Goal: Contribute content: Contribute content

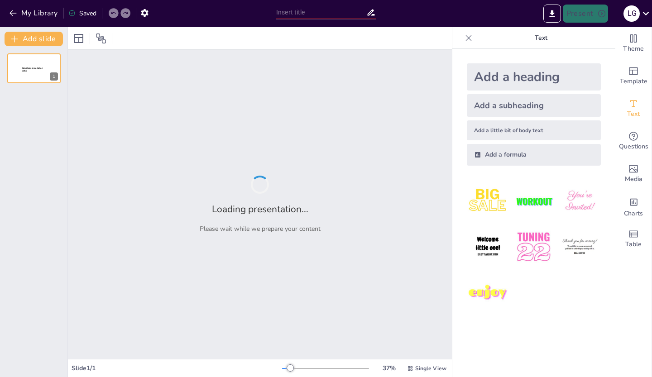
type input "Comprendiendo el Síndrome del Río Urbano: Definición y Causas"
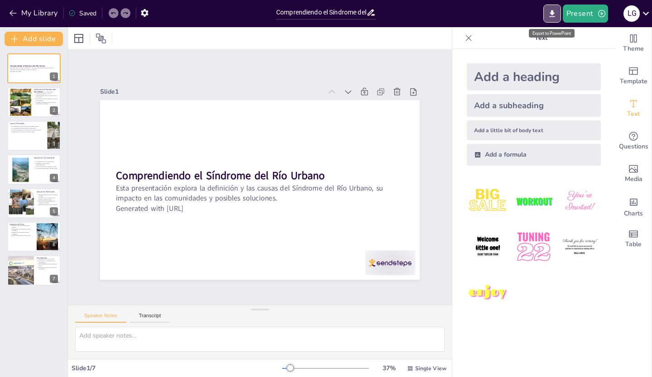
click at [554, 11] on icon "Export to PowerPoint" at bounding box center [552, 13] width 5 height 7
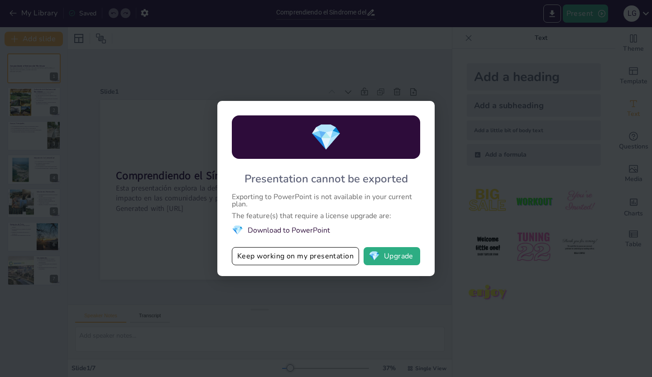
click at [278, 232] on li "💎 Download to PowerPoint" at bounding box center [326, 230] width 188 height 12
click at [116, 154] on div "💎 Presentation cannot be exported Exporting to PowerPoint is not available in y…" at bounding box center [326, 188] width 652 height 377
drag, startPoint x: 370, startPoint y: 96, endPoint x: 293, endPoint y: 97, distance: 76.6
click at [367, 96] on div "💎 Presentation cannot be exported Exporting to PowerPoint is not available in y…" at bounding box center [326, 188] width 652 height 377
click at [87, 37] on div "💎 Presentation cannot be exported Exporting to PowerPoint is not available in y…" at bounding box center [326, 188] width 652 height 377
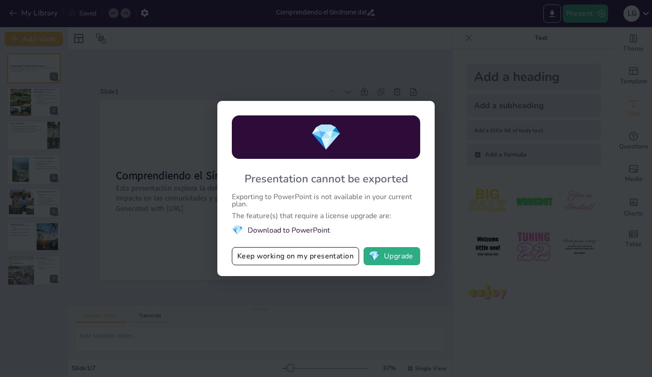
click at [400, 329] on div "💎 Presentation cannot be exported Exporting to PowerPoint is not available in y…" at bounding box center [326, 188] width 652 height 377
click at [145, 92] on div "💎 Presentation cannot be exported Exporting to PowerPoint is not available in y…" at bounding box center [326, 188] width 652 height 377
click at [302, 261] on button "Keep working on my presentation" at bounding box center [295, 256] width 127 height 18
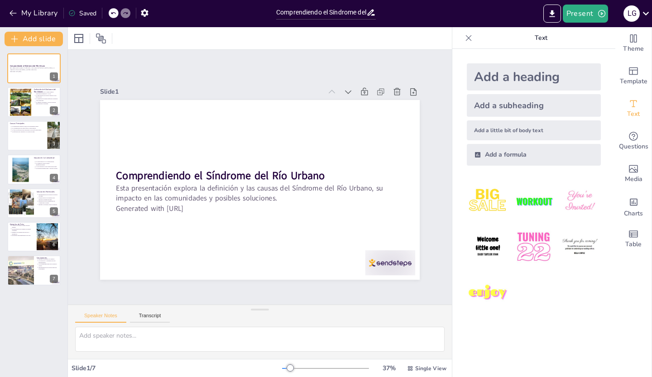
click at [27, 111] on div at bounding box center [20, 102] width 21 height 30
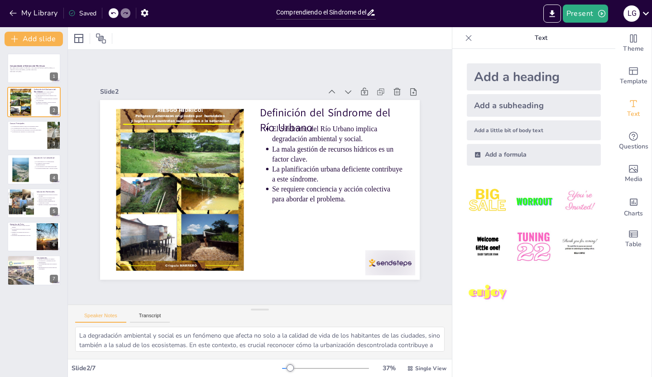
click at [29, 135] on div at bounding box center [33, 136] width 53 height 30
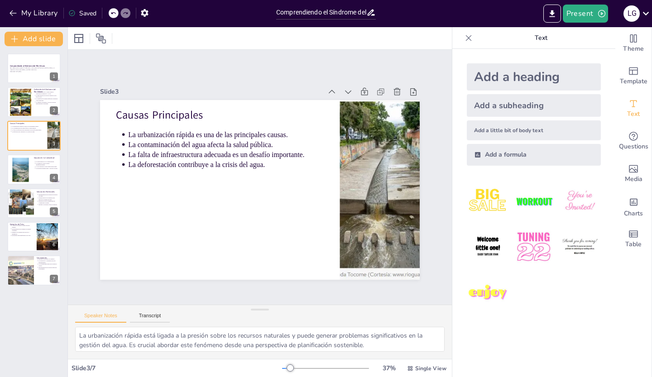
click at [26, 172] on div at bounding box center [20, 169] width 21 height 29
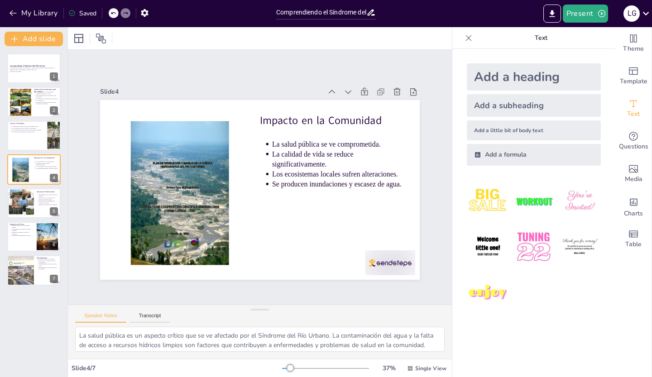
click at [28, 208] on div at bounding box center [20, 203] width 40 height 30
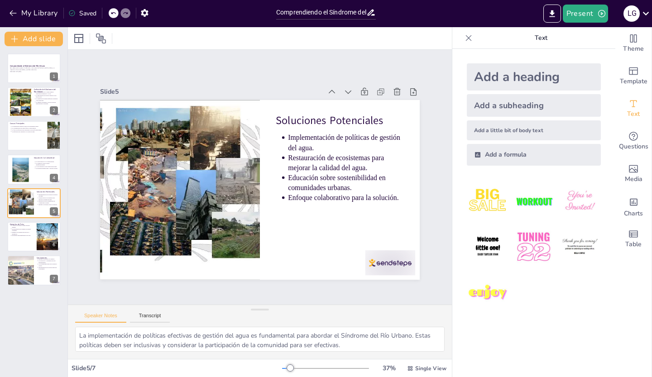
click at [26, 239] on div at bounding box center [33, 237] width 53 height 30
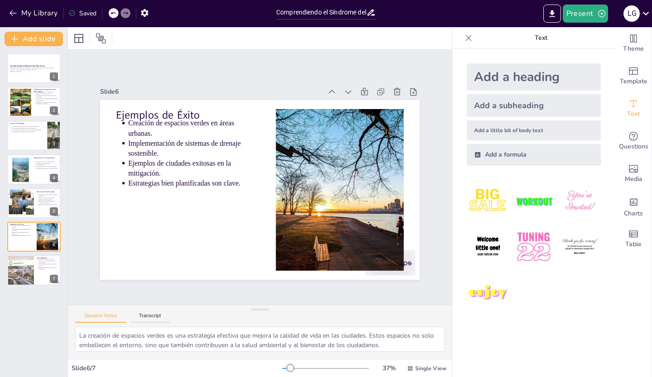
click at [19, 279] on div at bounding box center [20, 271] width 57 height 30
type textarea "Un enfoque colaborativo entre diferentes actores es crucial para abordar el Sín…"
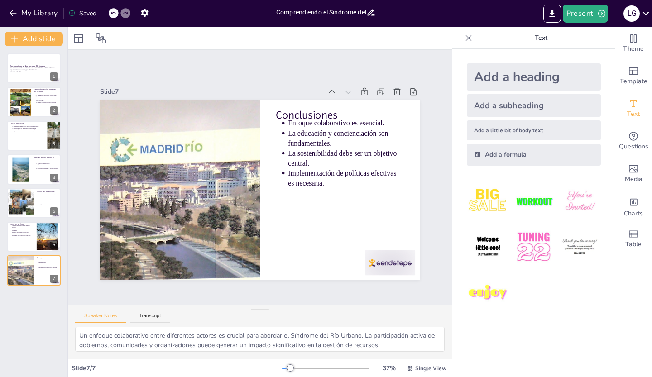
click at [34, 74] on div at bounding box center [33, 68] width 53 height 30
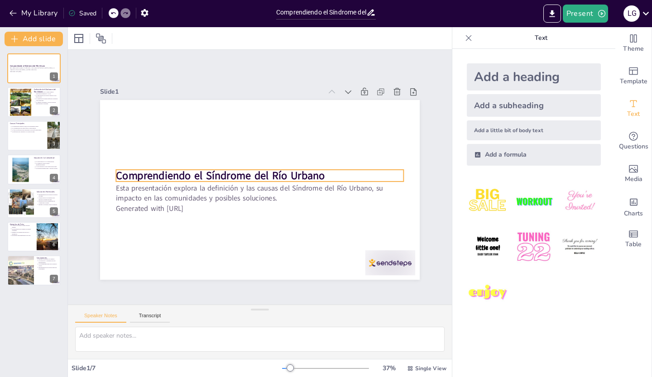
click at [247, 172] on strong "Comprendiendo el Síndrome del Río Urbano" at bounding box center [265, 138] width 36 height 209
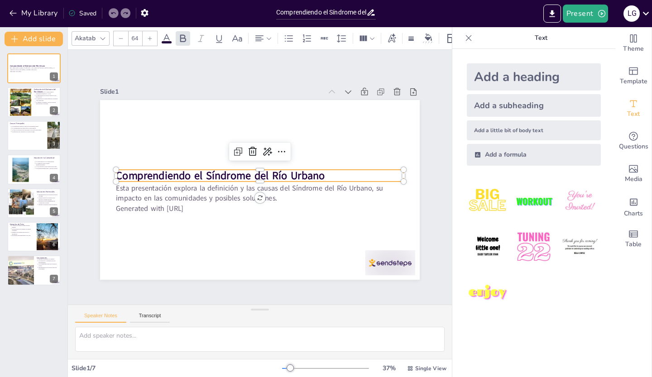
click at [28, 116] on div at bounding box center [33, 102] width 53 height 30
type textarea "La degradación ambiental y social es un fenómeno que afecta no solo a la calida…"
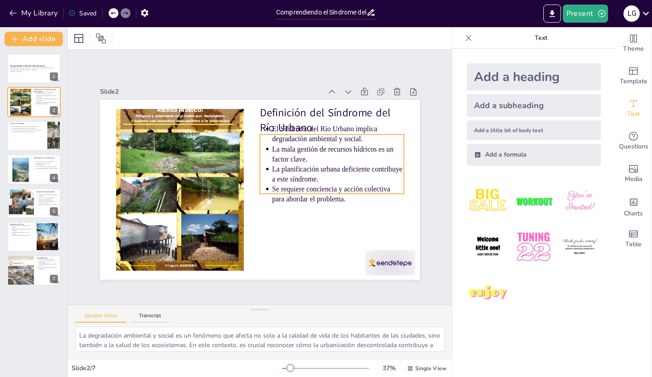
click at [295, 161] on p "El Síndrome del Río Urbano implica degradación ambiental y social." at bounding box center [336, 223] width 83 height 124
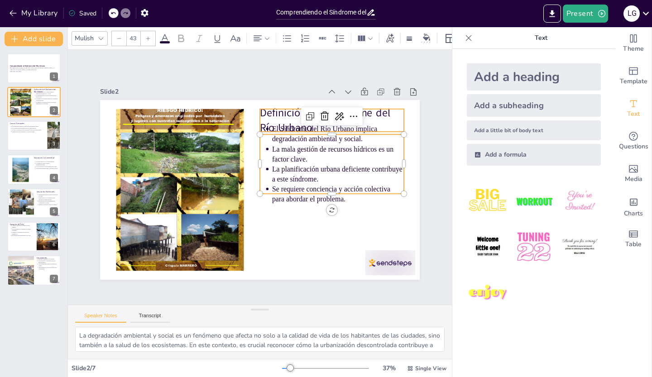
click at [281, 214] on p "Definición del Síndrome del Río Urbano" at bounding box center [226, 263] width 140 height 98
click at [260, 213] on p "El Síndrome del Río Urbano implica degradación ambiental y social." at bounding box center [192, 236] width 133 height 47
type input "43"
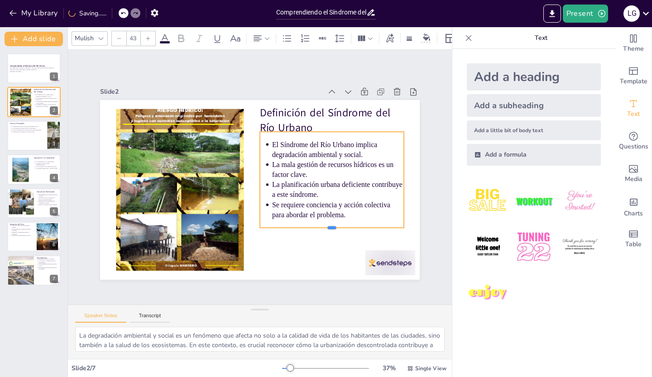
drag, startPoint x: 327, startPoint y: 188, endPoint x: 324, endPoint y: 225, distance: 36.9
click at [256, 225] on div at bounding box center [230, 262] width 51 height 139
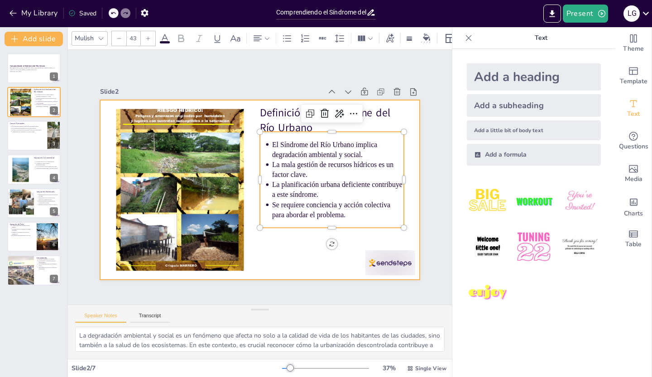
click at [302, 239] on div at bounding box center [248, 174] width 270 height 360
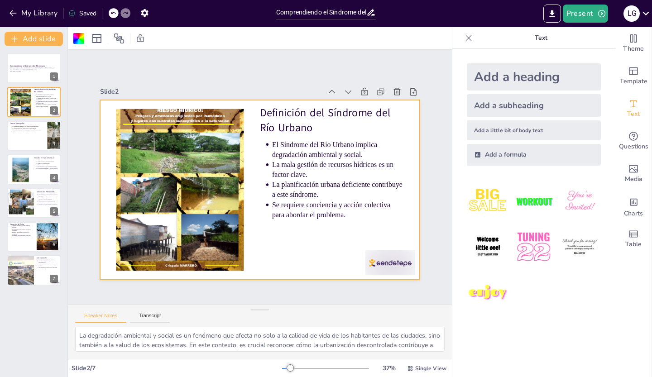
click at [57, 131] on button at bounding box center [52, 129] width 11 height 11
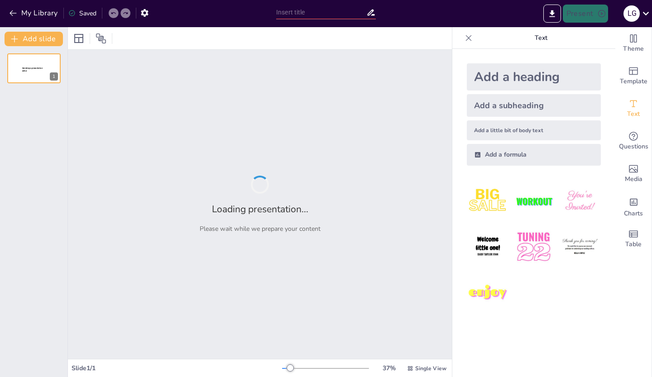
type input "Comprendiendo el Síndrome del Río Urbano: Causas y Consecuencias"
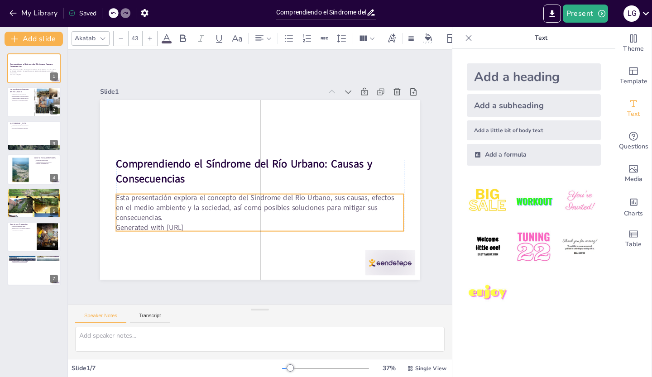
drag, startPoint x: 219, startPoint y: 217, endPoint x: 217, endPoint y: 225, distance: 8.9
click at [217, 225] on p "Generated with [URL]" at bounding box center [244, 225] width 277 height 98
click at [27, 102] on div at bounding box center [33, 102] width 53 height 30
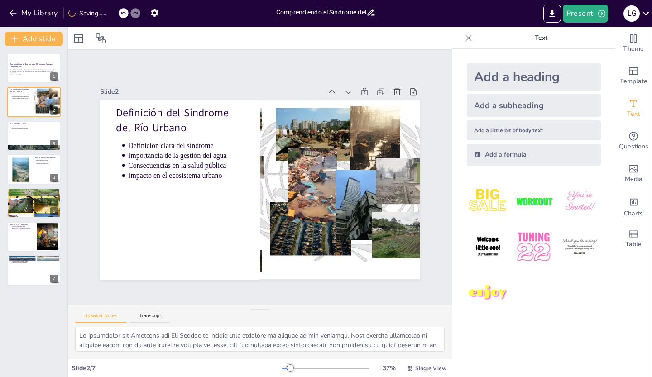
click at [35, 141] on div at bounding box center [33, 136] width 53 height 30
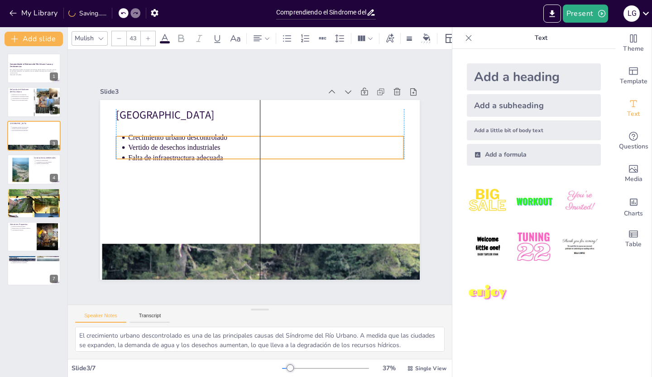
drag, startPoint x: 159, startPoint y: 143, endPoint x: 158, endPoint y: 156, distance: 12.7
click at [158, 156] on p "Falta de infraestructura adecuada" at bounding box center [272, 160] width 266 height 95
click at [35, 174] on div at bounding box center [33, 170] width 53 height 30
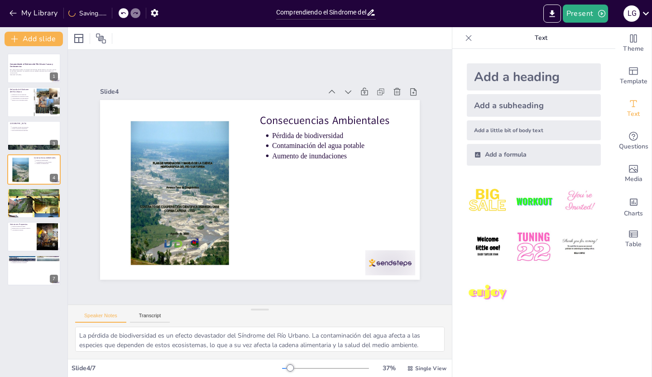
click at [37, 212] on div at bounding box center [33, 203] width 53 height 76
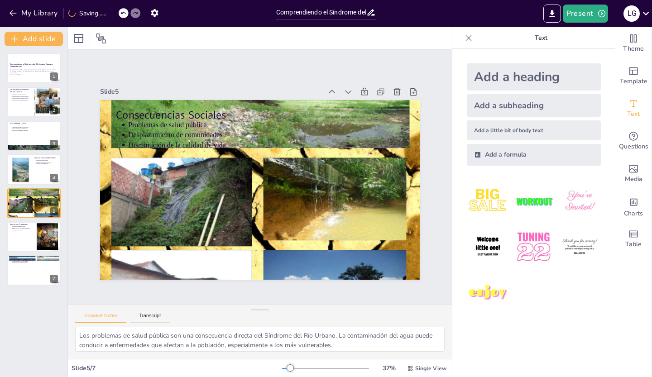
click at [24, 243] on div at bounding box center [33, 237] width 53 height 30
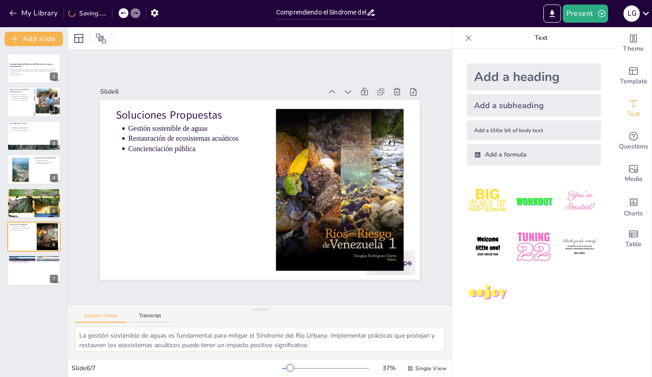
click at [19, 272] on div at bounding box center [33, 271] width 53 height 30
type textarea "Un enfoque integral es vital para abordar el Síndrome del Río Urbano. La colabo…"
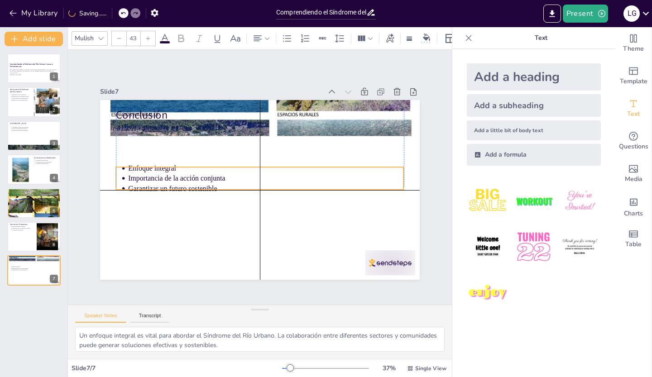
drag, startPoint x: 132, startPoint y: 143, endPoint x: 129, endPoint y: 184, distance: 40.4
click at [130, 184] on p "Garantizar un futuro sostenible" at bounding box center [262, 190] width 265 height 95
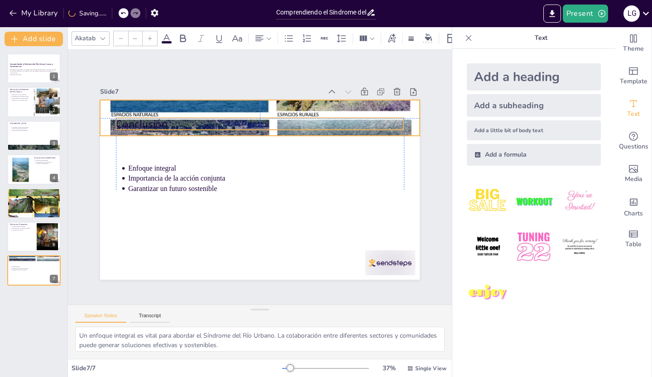
type input "64"
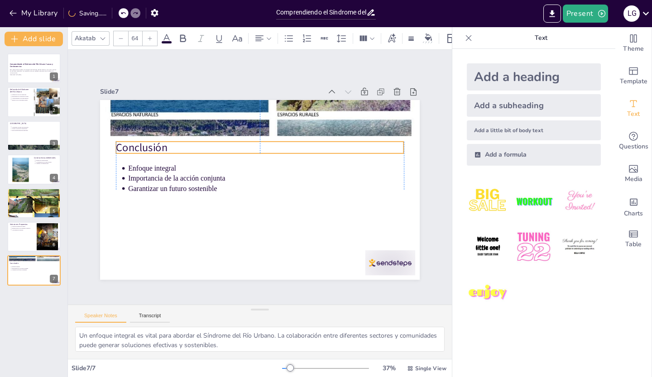
drag, startPoint x: 142, startPoint y: 128, endPoint x: 143, endPoint y: 150, distance: 21.8
click at [143, 150] on p "Conclusión" at bounding box center [269, 148] width 279 height 103
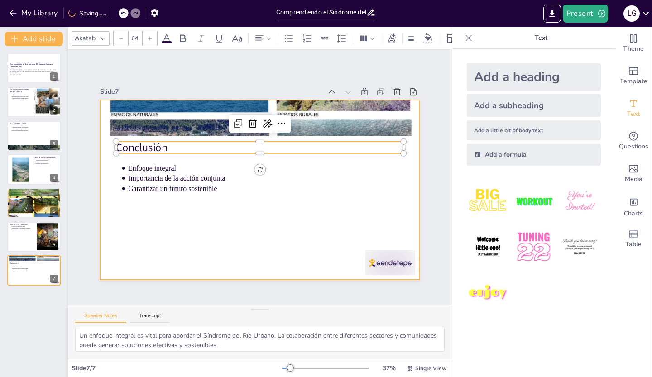
click at [138, 231] on div at bounding box center [258, 190] width 337 height 213
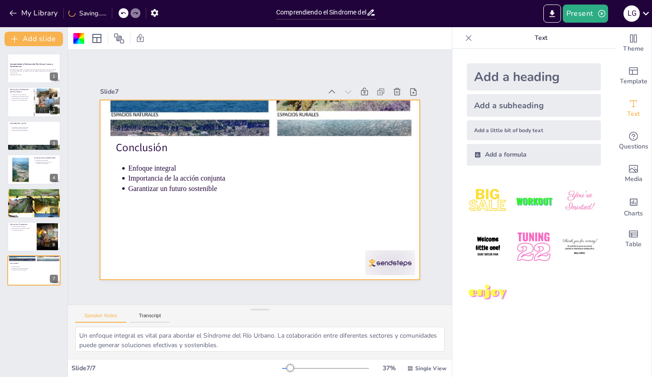
click at [25, 71] on p "Esta presentación explora el concepto del Síndrome del Río Urbano, sus causas, …" at bounding box center [34, 71] width 48 height 5
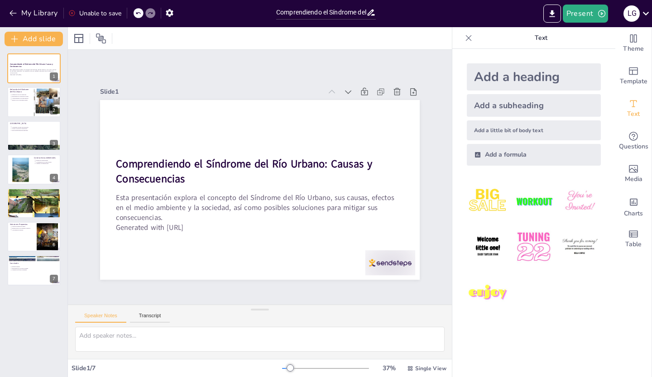
click at [27, 137] on div at bounding box center [33, 136] width 53 height 30
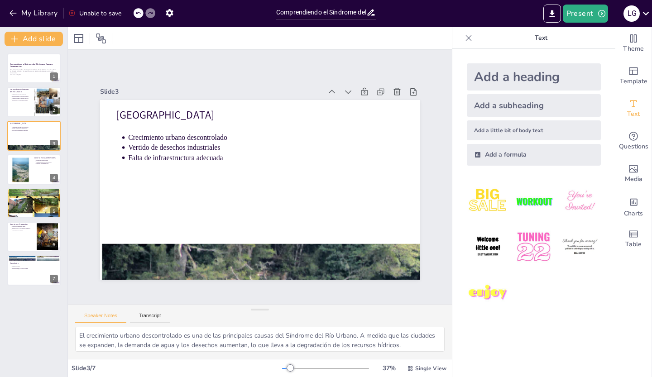
click at [19, 172] on div at bounding box center [20, 169] width 21 height 29
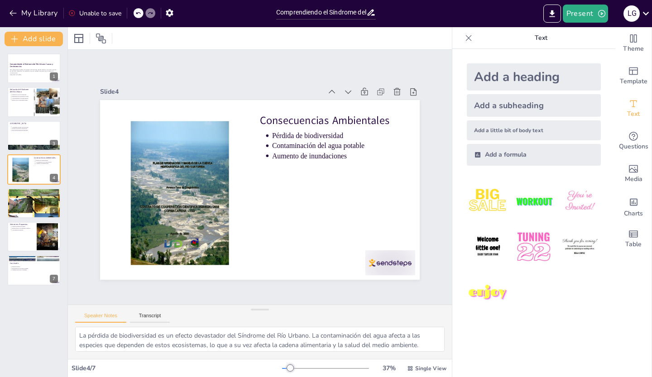
click at [17, 207] on div at bounding box center [33, 203] width 53 height 76
type textarea "Los problemas de salud pública son una consecuencia directa del Síndrome del Rí…"
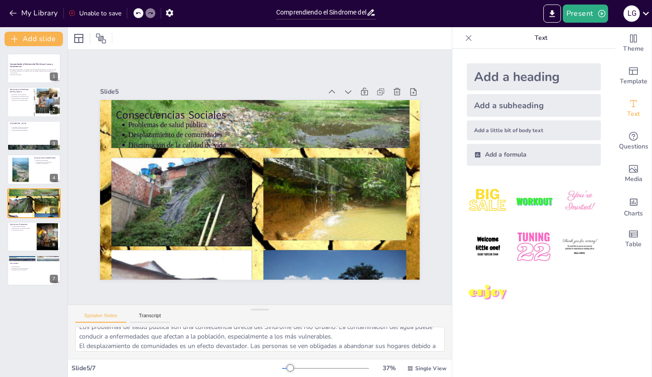
scroll to position [40, 0]
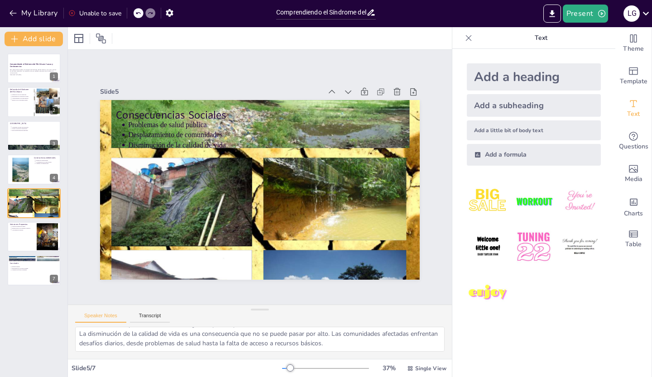
click at [24, 65] on strong "Comprendiendo el Síndrome del Río Urbano: Causas y Consecuencias" at bounding box center [31, 65] width 43 height 5
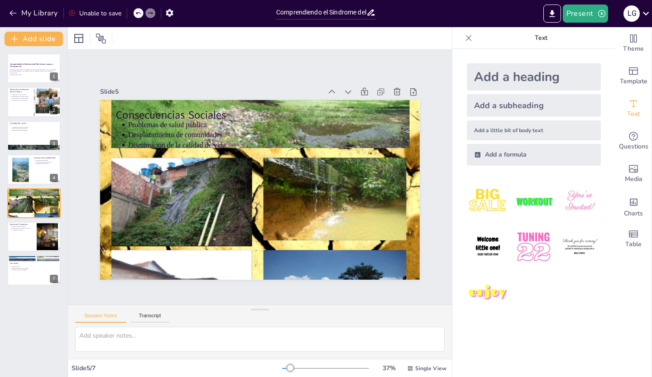
scroll to position [0, 0]
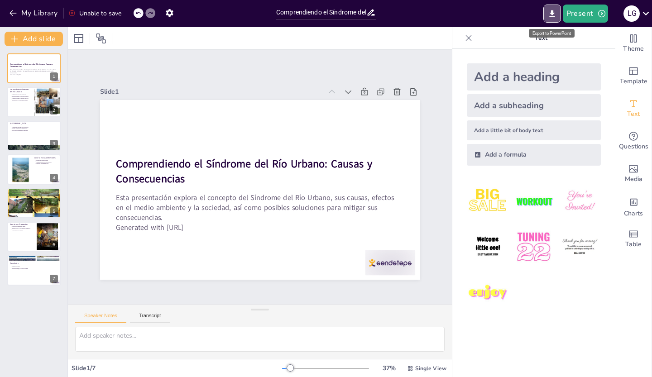
click at [553, 13] on icon "Export to PowerPoint" at bounding box center [552, 13] width 5 height 7
click at [172, 13] on icon "button" at bounding box center [169, 13] width 7 height 8
click at [103, 13] on div "Unable to save" at bounding box center [94, 13] width 53 height 9
click at [168, 11] on icon "button" at bounding box center [169, 13] width 7 height 8
click at [370, 16] on icon at bounding box center [372, 13] width 10 height 10
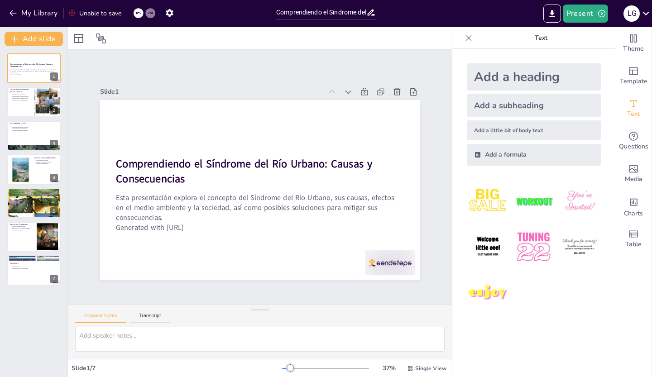
click at [372, 12] on icon at bounding box center [371, 13] width 7 height 6
click at [556, 14] on icon "Export to PowerPoint" at bounding box center [553, 14] width 10 height 10
click at [580, 12] on button "Present" at bounding box center [585, 14] width 45 height 18
click at [576, 30] on li "Preview presentation" at bounding box center [599, 33] width 71 height 14
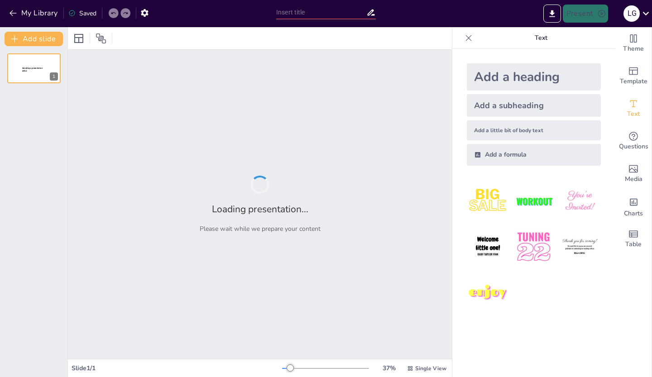
type input "Comprendiendo el Síndrome del Río Urbano: Causas y Consecuencias"
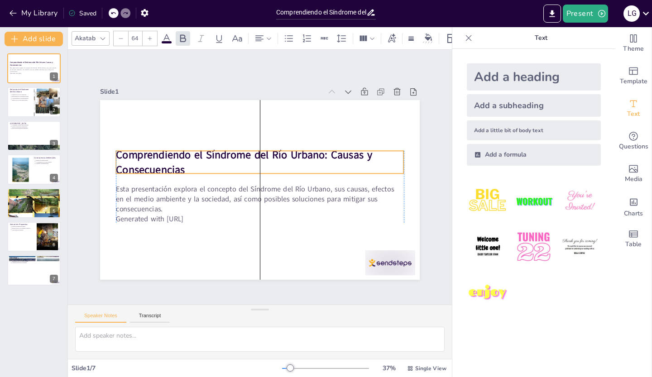
drag, startPoint x: 244, startPoint y: 156, endPoint x: 245, endPoint y: 147, distance: 9.1
click at [245, 147] on strong "Comprendiendo el Síndrome del Río Urbano: Causas y Consecuencias" at bounding box center [253, 150] width 237 height 141
click at [24, 274] on div at bounding box center [33, 271] width 53 height 30
type textarea "Un enfoque integral es vital para abordar el Síndrome del Río Urbano. La colabo…"
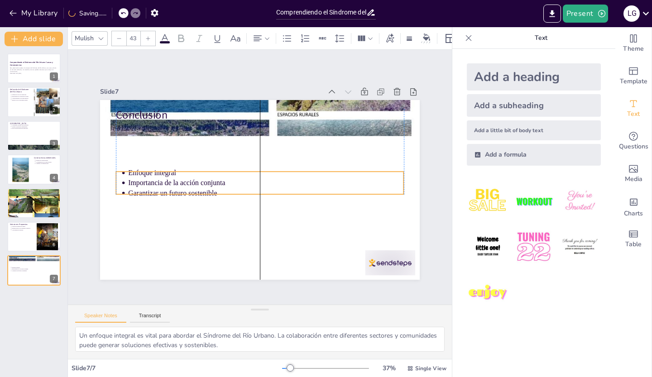
drag, startPoint x: 159, startPoint y: 143, endPoint x: 155, endPoint y: 191, distance: 48.1
click at [155, 191] on p "Garantizar un futuro sostenible" at bounding box center [263, 193] width 272 height 67
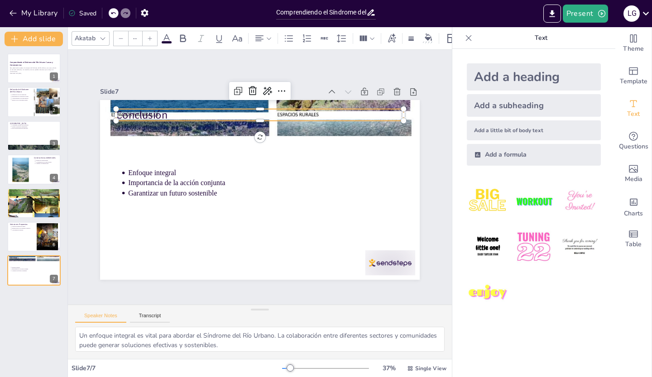
type input "64"
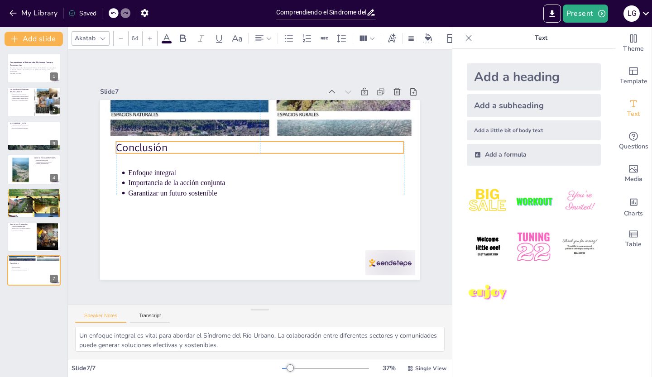
drag, startPoint x: 145, startPoint y: 117, endPoint x: 145, endPoint y: 150, distance: 32.6
click at [145, 150] on p "Conclusión" at bounding box center [263, 148] width 288 height 45
click at [82, 244] on div "Slide 1 Comprendiendo el Síndrome del Río Urbano: Causas y Consecuencias Esta p…" at bounding box center [260, 178] width 416 height 310
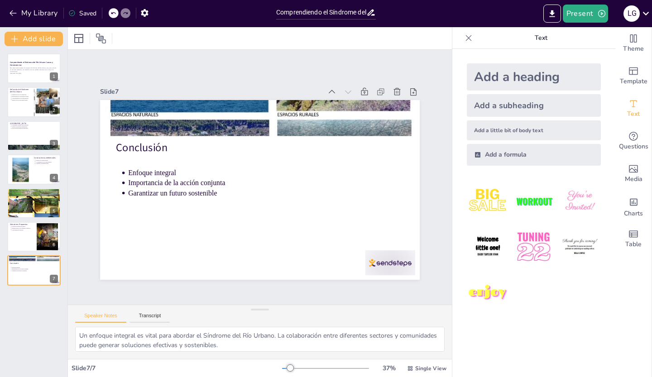
click at [29, 137] on div at bounding box center [33, 136] width 53 height 30
type textarea "El crecimiento urbano descontrolado es una de las principales causas del Síndro…"
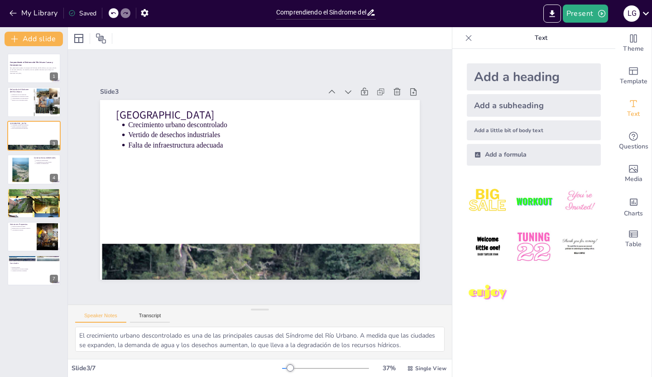
click at [22, 66] on p "Comprendiendo el Síndrome del Río Urbano: Causas y Consecuencias" at bounding box center [34, 63] width 48 height 5
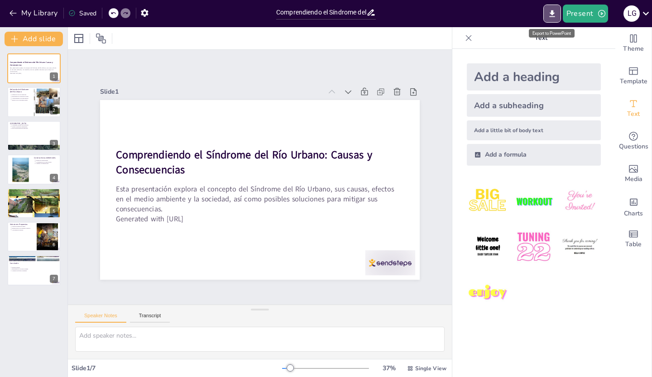
click at [556, 14] on icon "Export to PowerPoint" at bounding box center [553, 14] width 10 height 10
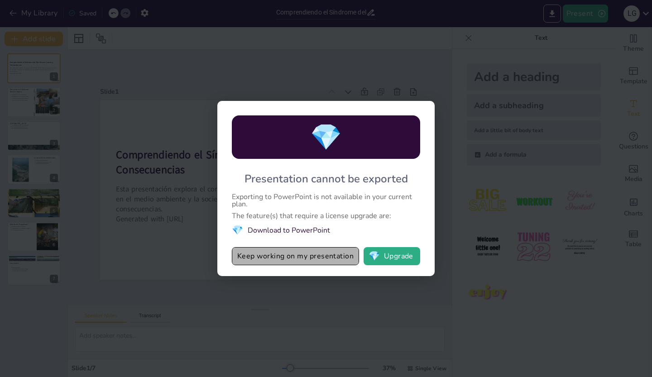
click at [284, 256] on button "Keep working on my presentation" at bounding box center [295, 256] width 127 height 18
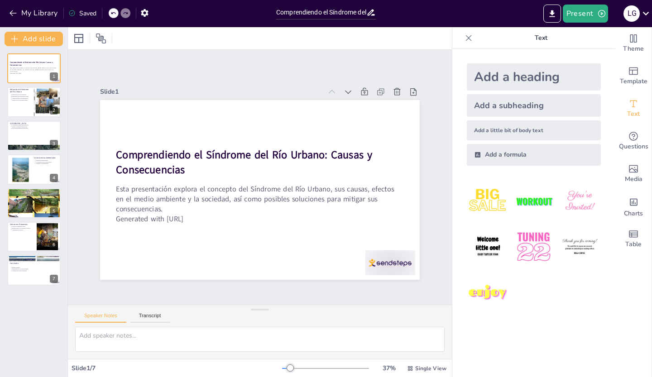
click at [416, 366] on span "Single View" at bounding box center [430, 368] width 31 height 7
click at [181, 56] on div "Slide 1 Comprendiendo el Síndrome del Río Urbano: Causas y Consecuencias Esta p…" at bounding box center [260, 177] width 455 height 389
click at [588, 14] on button "Present" at bounding box center [585, 14] width 45 height 18
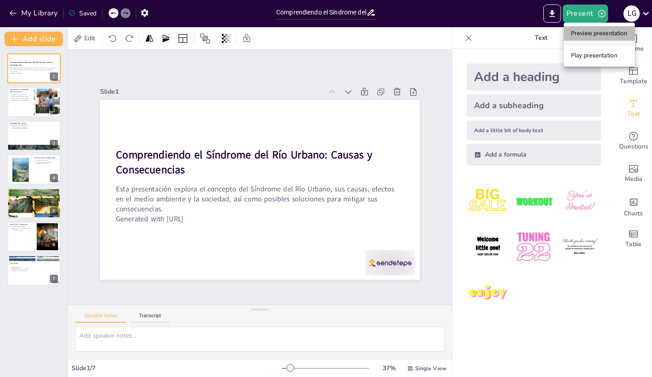
click at [584, 32] on li "Preview presentation" at bounding box center [599, 33] width 71 height 14
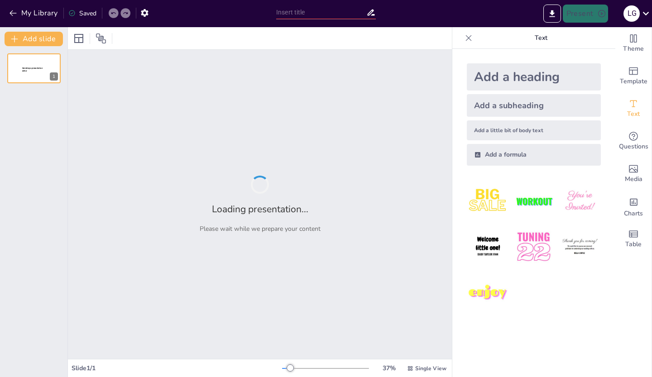
type input "Comprendiendo el Síndrome del Río Urbano: Causas y Consecuencias"
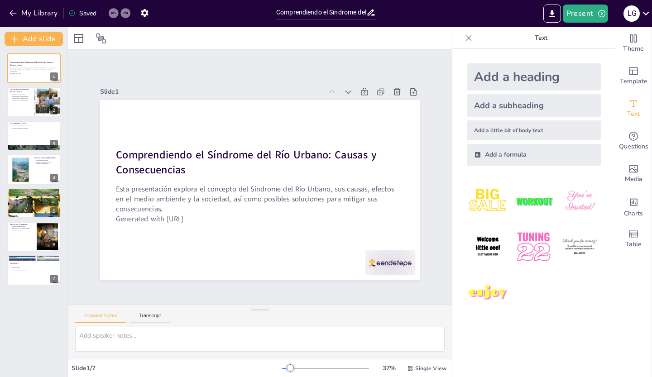
click at [421, 367] on span "Single View" at bounding box center [430, 368] width 31 height 7
click at [395, 350] on span "List View" at bounding box center [415, 348] width 48 height 9
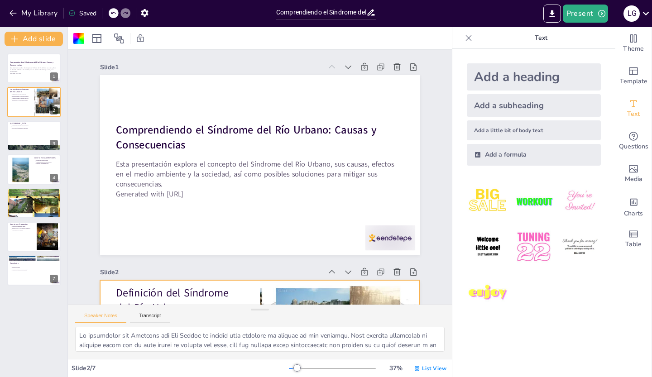
click at [12, 105] on div at bounding box center [33, 102] width 53 height 30
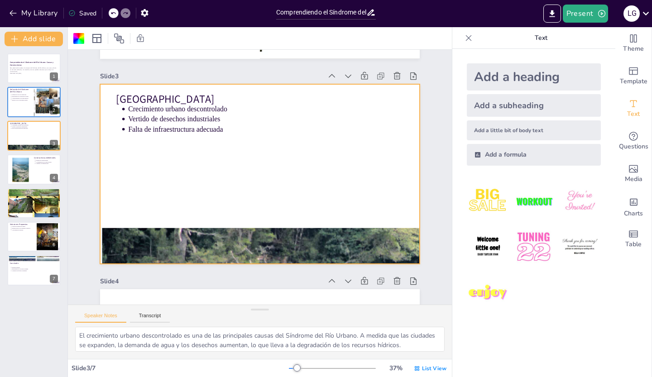
scroll to position [392, 0]
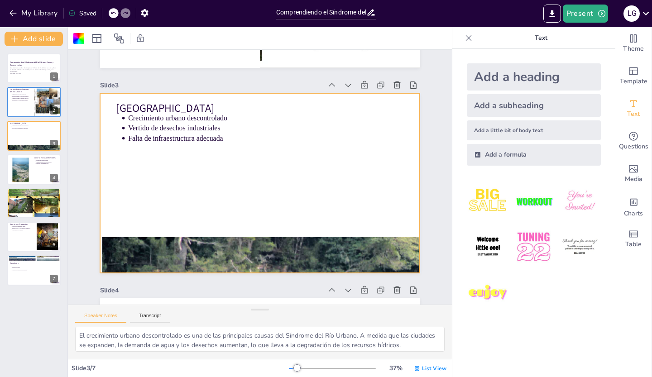
click at [422, 137] on div "Slide 1 Comprendiendo el Síndrome del Río Urbano: Causas y Consecuencias Esta p…" at bounding box center [199, 366] width 797 height 1481
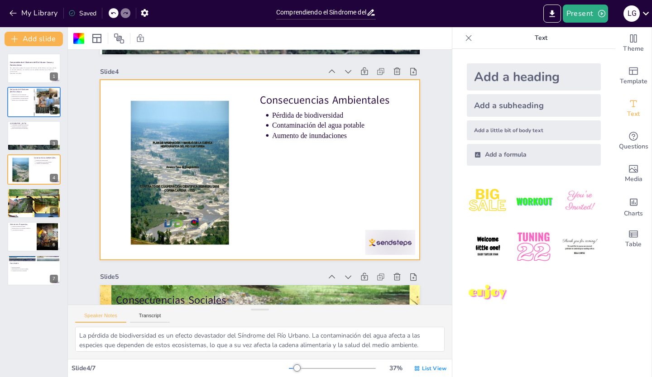
scroll to position [609, 0]
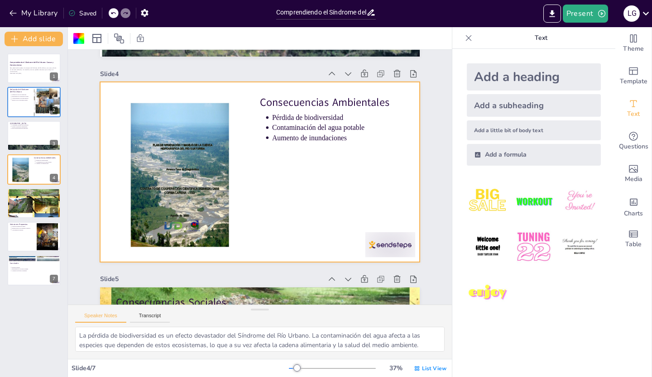
click at [73, 271] on div "Slide 1 Comprendiendo el Síndrome del Río Urbano: Causas y Consecuencias Esta p…" at bounding box center [267, 161] width 923 height 1464
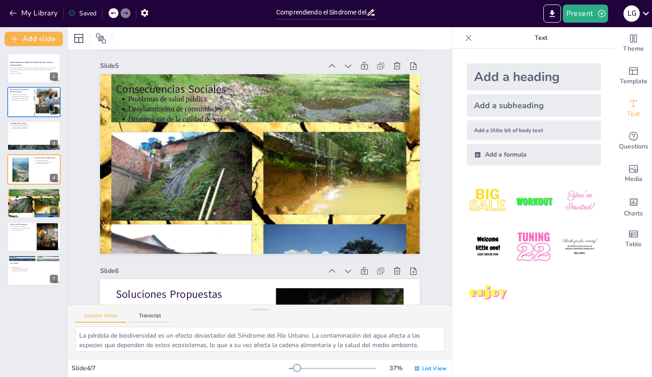
type textarea "Los problemas de salud pública son una consecuencia directa del Síndrome del Rí…"
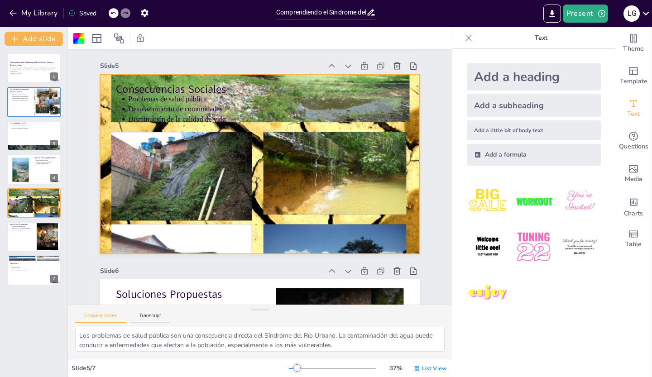
scroll to position [826, 0]
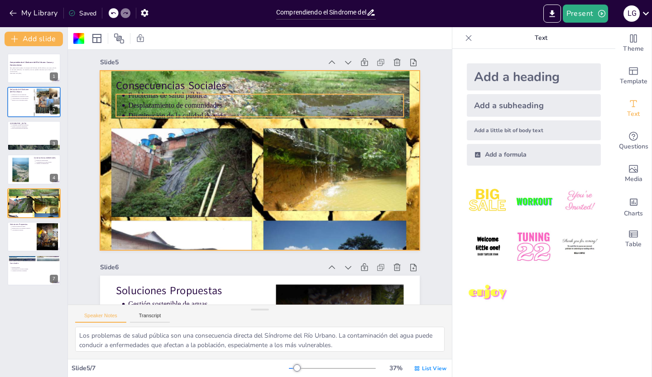
click at [143, 115] on p "Disminución de la calidad de vida" at bounding box center [279, 118] width 272 height 67
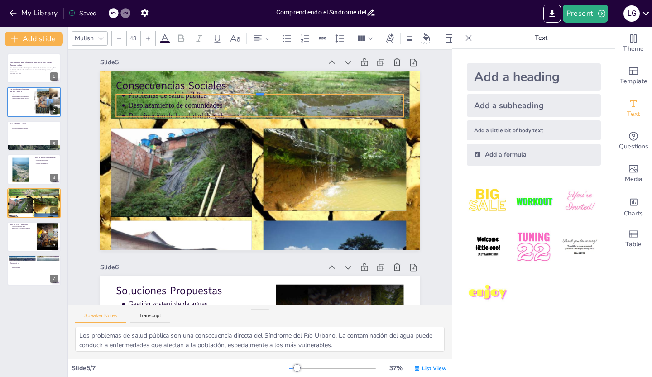
click at [136, 229] on div at bounding box center [277, 262] width 283 height 67
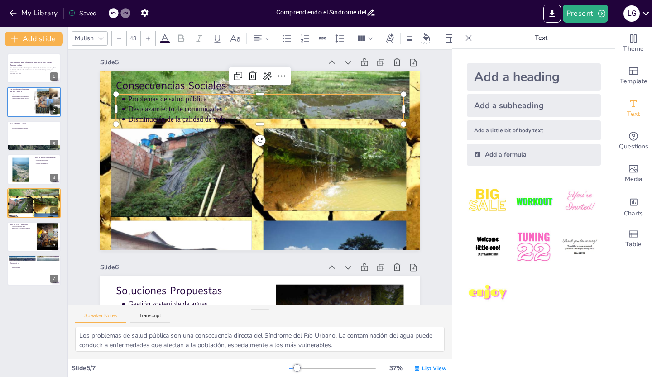
click at [187, 120] on p "Disminución de la calidad de vida" at bounding box center [278, 121] width 272 height 67
click at [195, 105] on p "Desplazamiento de comunidades" at bounding box center [293, 117] width 256 height 121
click at [223, 116] on p "Disminución de la calidad de vida" at bounding box center [278, 121] width 272 height 67
drag, startPoint x: 252, startPoint y: 126, endPoint x: 252, endPoint y: 110, distance: 15.9
click at [252, 110] on div "Consecuencias Sociales Problemas de salud pública Desplazamiento de comunidades…" at bounding box center [263, 160] width 350 height 242
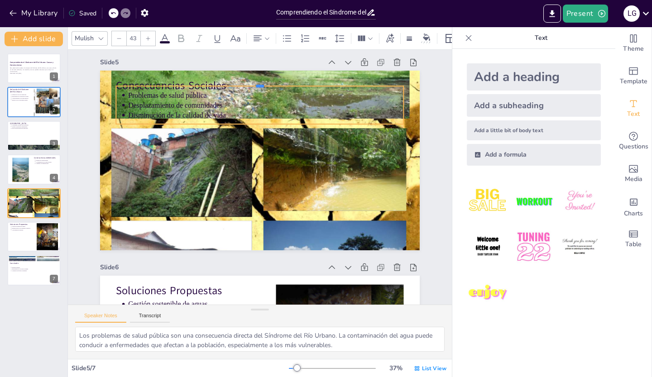
drag, startPoint x: 255, startPoint y: 92, endPoint x: 255, endPoint y: 84, distance: 8.2
click at [255, 84] on div at bounding box center [307, 95] width 253 height 150
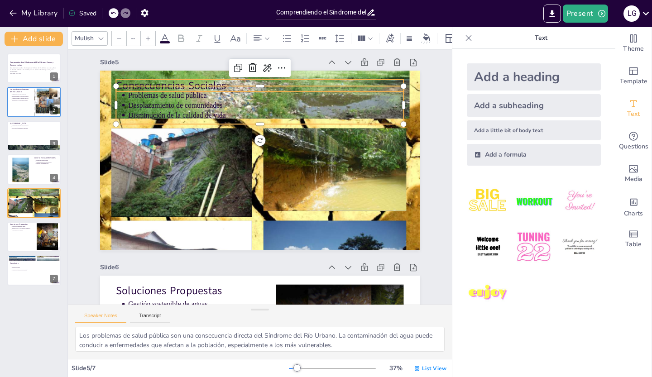
type input "64"
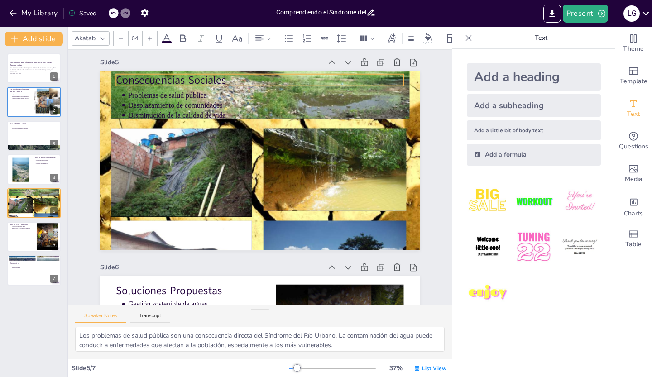
drag, startPoint x: 145, startPoint y: 78, endPoint x: 145, endPoint y: 72, distance: 5.9
click at [151, 72] on p "Consecuencias Sociales" at bounding box center [290, 84] width 279 height 103
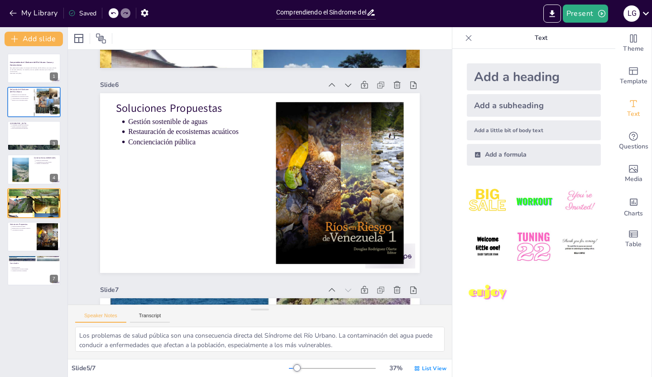
scroll to position [1012, 0]
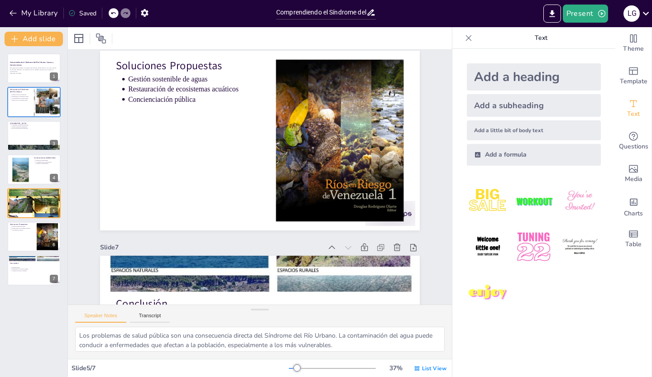
type textarea "La gestión sostenible de aguas es fundamental para mitigar el Síndrome del Río …"
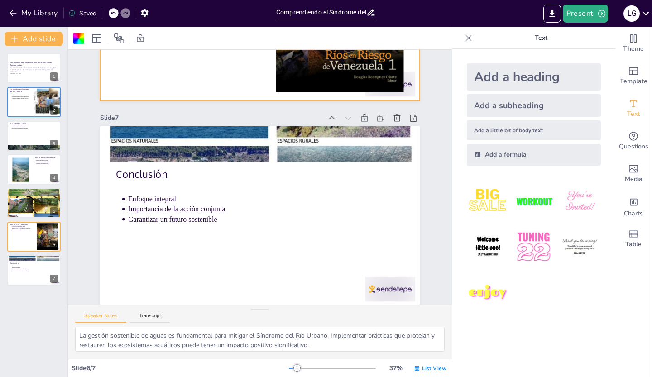
scroll to position [1189, 0]
